Goal: Find specific page/section: Find specific page/section

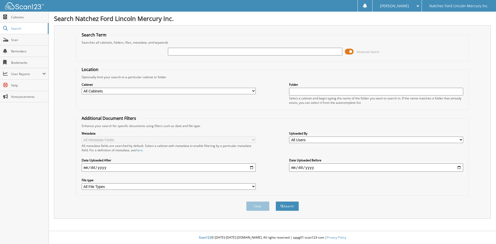
click at [326, 52] on input "text" at bounding box center [255, 52] width 174 height 8
type input "g5779"
click at [351, 51] on span at bounding box center [349, 52] width 9 height 8
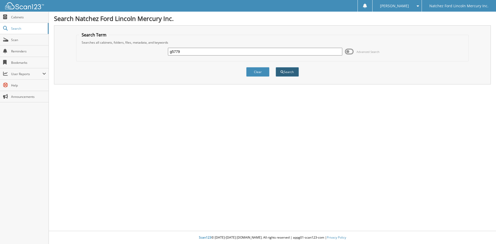
click at [289, 71] on button "Search" at bounding box center [286, 72] width 23 height 10
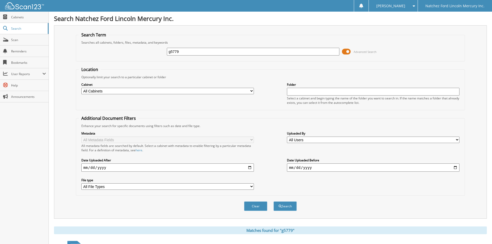
click at [349, 52] on span at bounding box center [346, 52] width 9 height 8
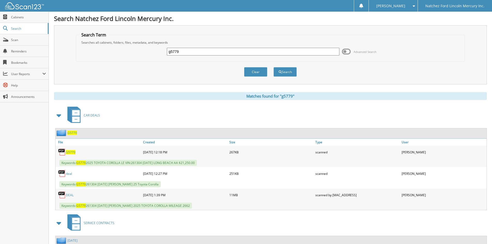
click at [67, 171] on link "deal" at bounding box center [69, 173] width 6 height 4
click at [69, 195] on link "DEAL" at bounding box center [70, 195] width 8 height 4
